Goal: Information Seeking & Learning: Learn about a topic

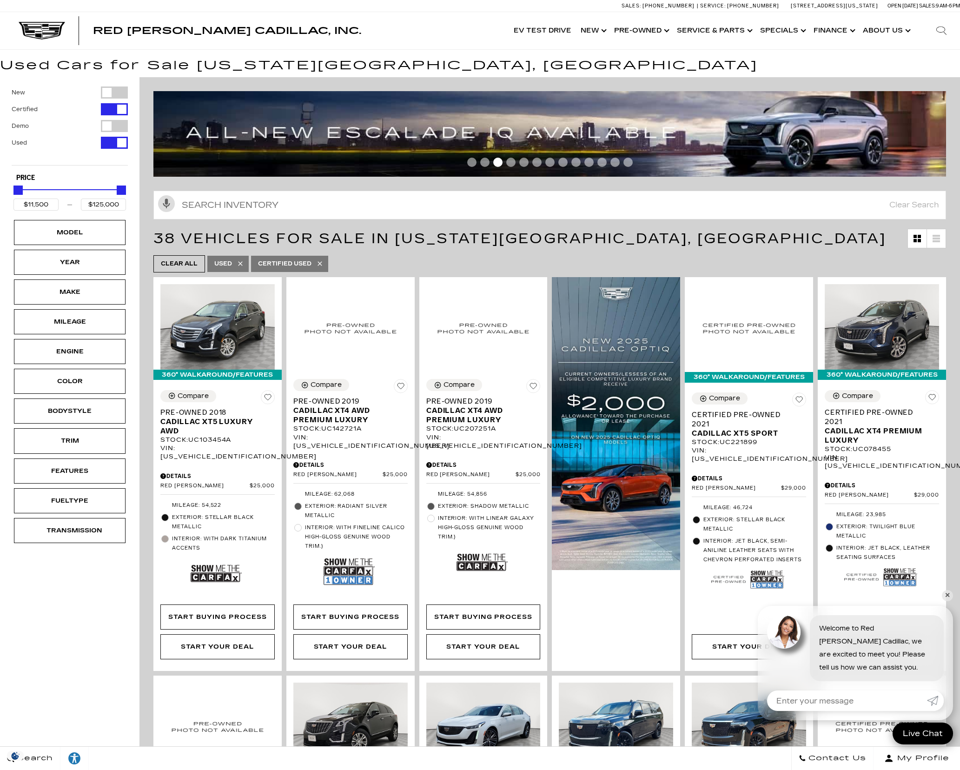
click at [109, 123] on div "Filter by Vehicle Type" at bounding box center [114, 126] width 27 height 12
type input "$134,955"
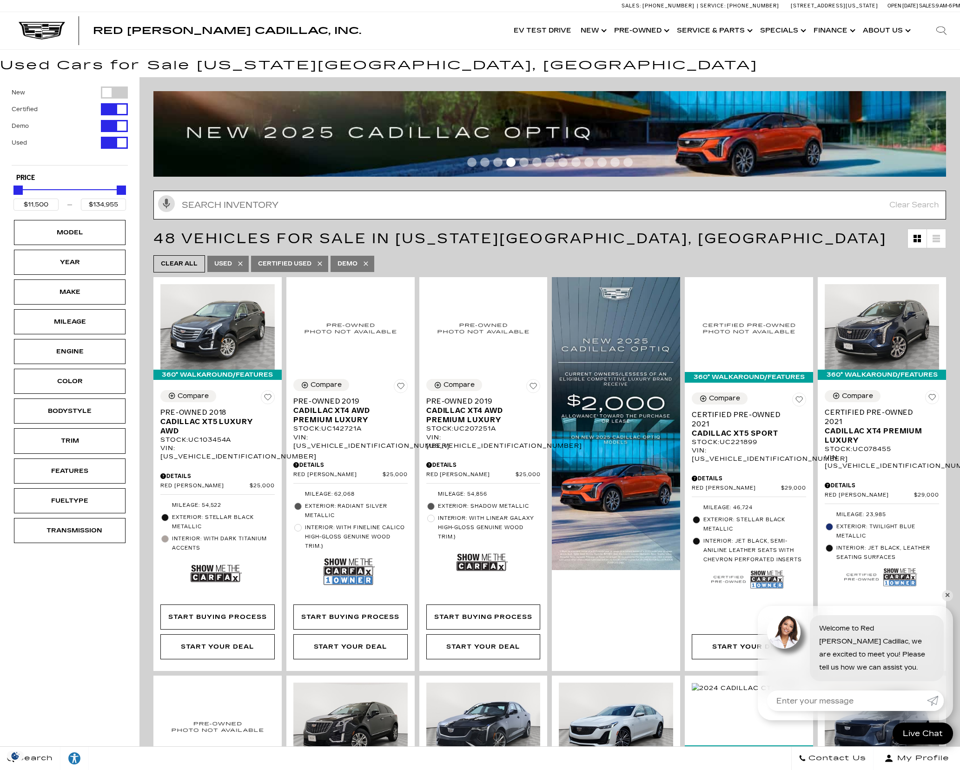
click at [774, 205] on input "text" at bounding box center [549, 205] width 793 height 29
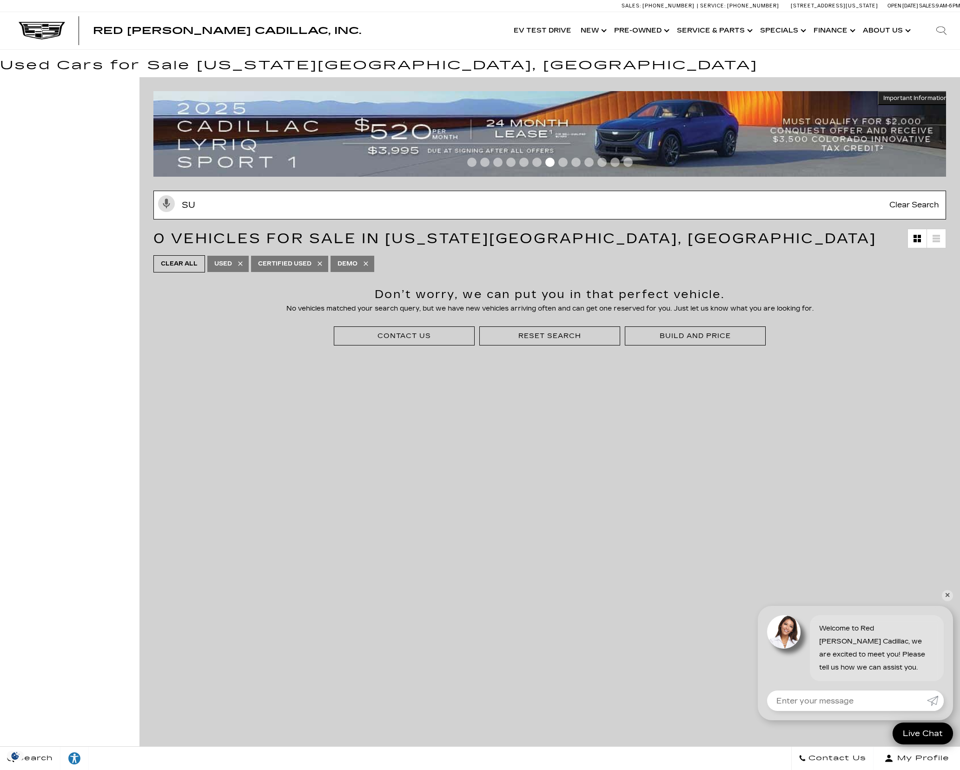
type input "s"
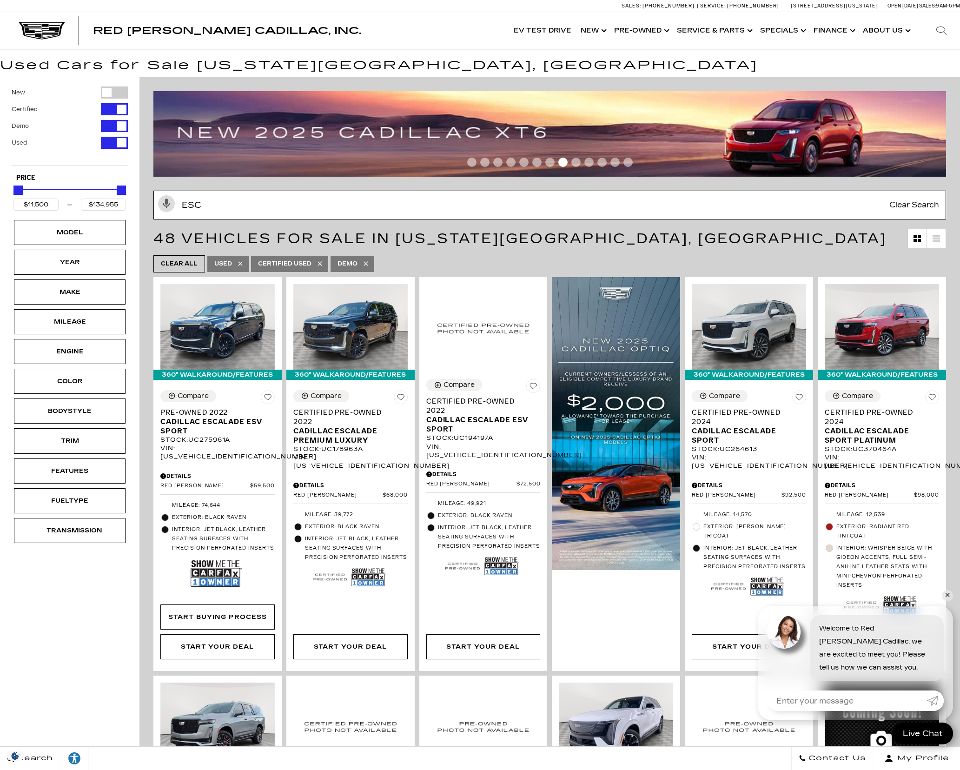
type input "esca"
type input "$59,500"
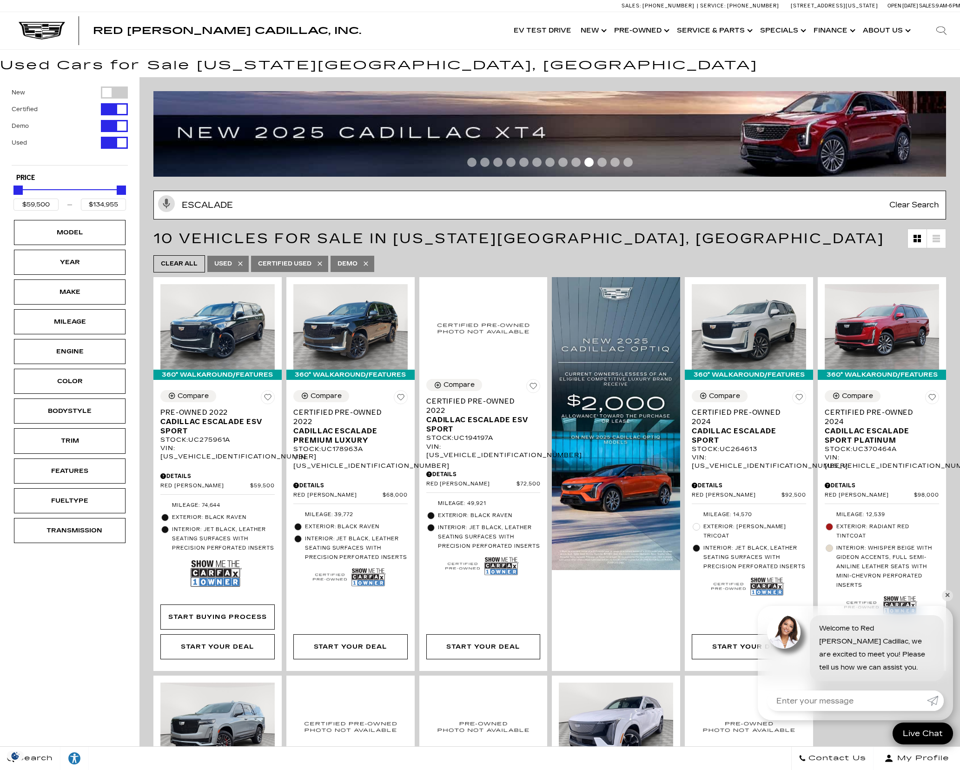
type input "escalade"
